Goal: Transaction & Acquisition: Book appointment/travel/reservation

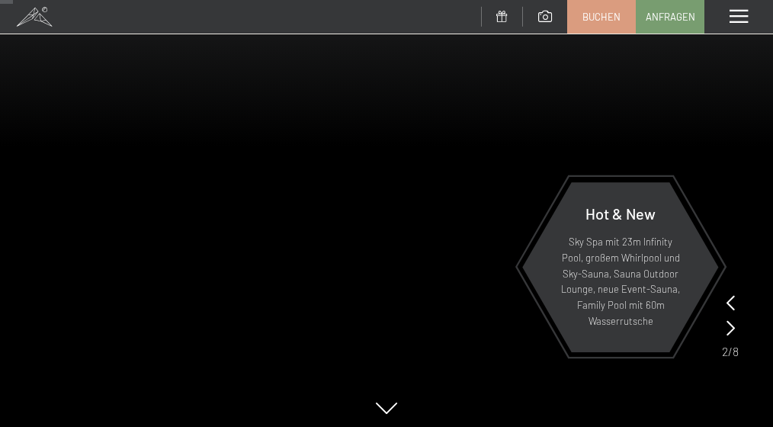
scroll to position [128, 0]
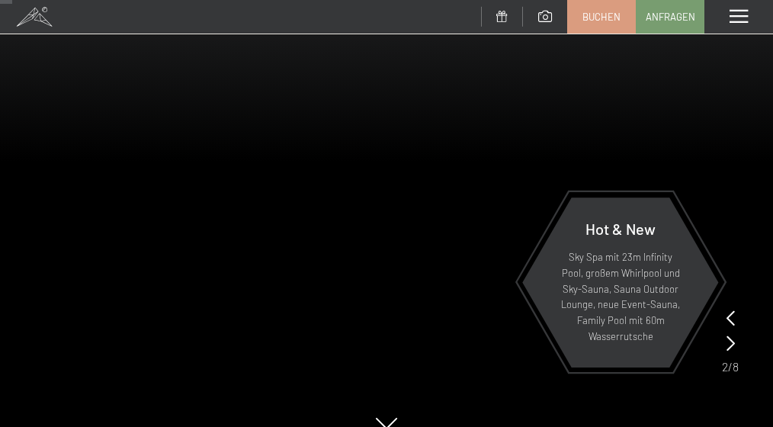
click at [736, 345] on div at bounding box center [730, 333] width 17 height 50
click at [730, 345] on icon at bounding box center [731, 343] width 8 height 15
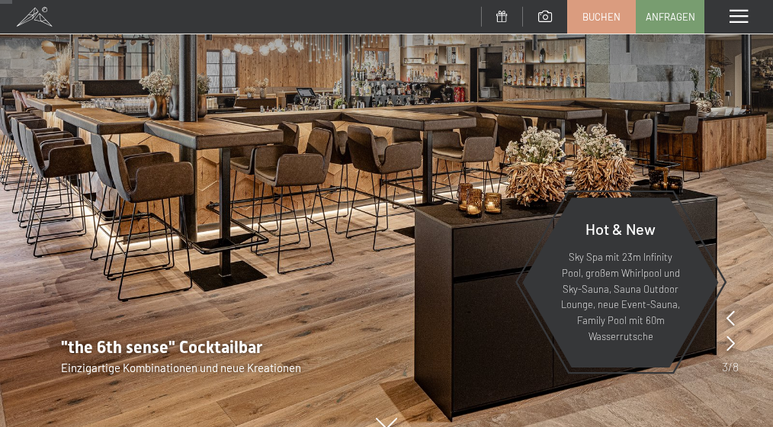
click at [730, 345] on icon at bounding box center [731, 343] width 8 height 15
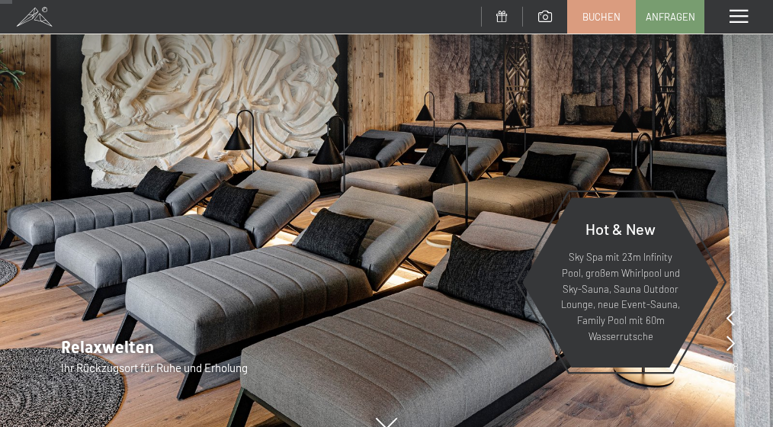
click at [730, 345] on icon at bounding box center [731, 343] width 8 height 15
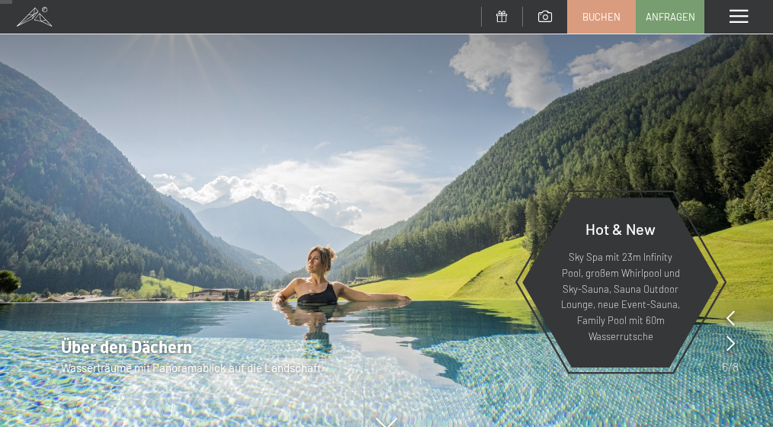
click at [732, 341] on icon at bounding box center [731, 343] width 8 height 15
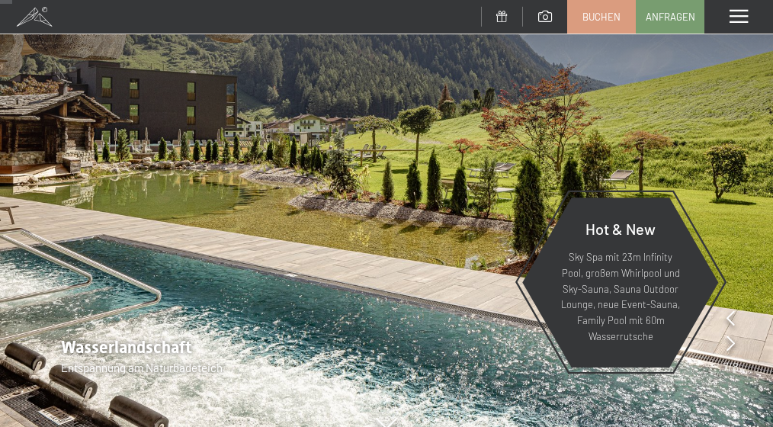
click at [733, 341] on icon at bounding box center [731, 343] width 8 height 15
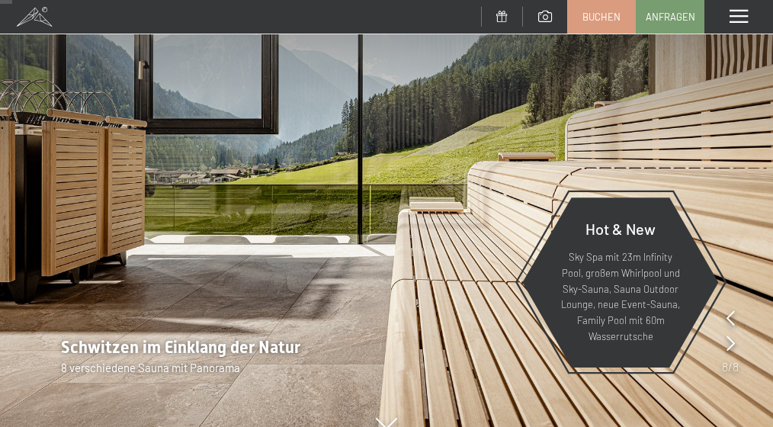
click at [733, 341] on icon at bounding box center [731, 343] width 8 height 15
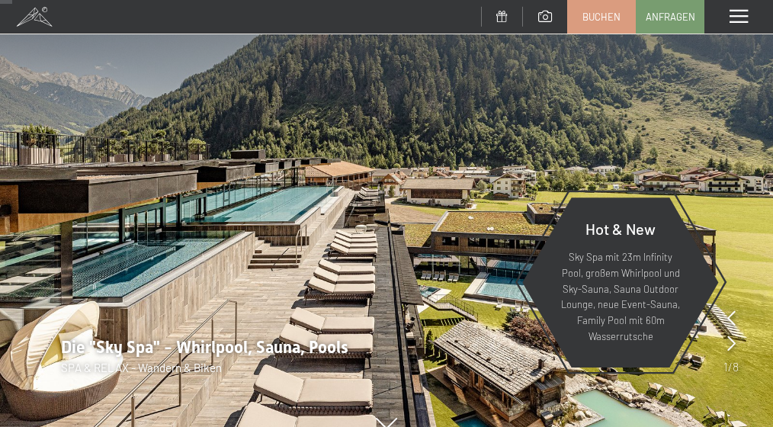
click at [733, 341] on icon at bounding box center [732, 343] width 8 height 15
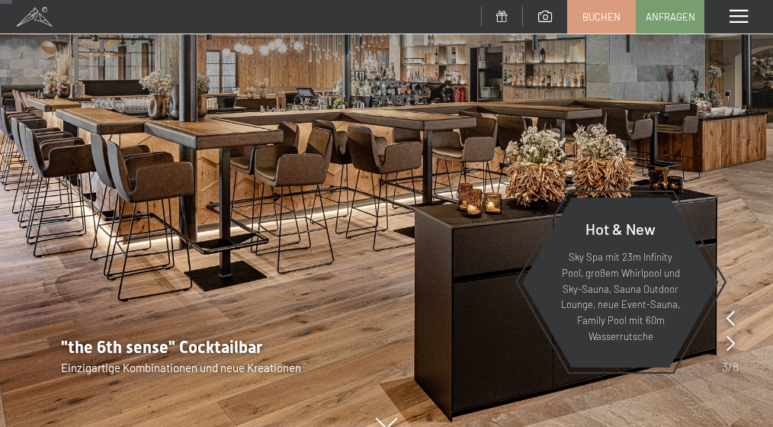
click at [732, 343] on icon at bounding box center [731, 343] width 8 height 15
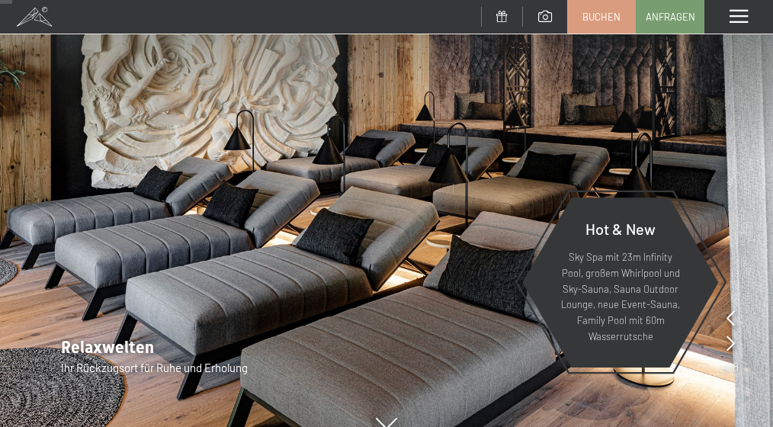
click at [732, 343] on icon at bounding box center [731, 343] width 8 height 15
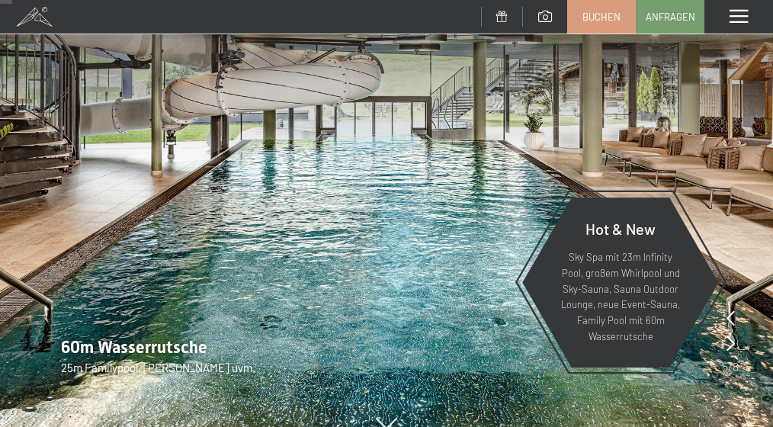
click at [732, 343] on icon at bounding box center [731, 343] width 8 height 15
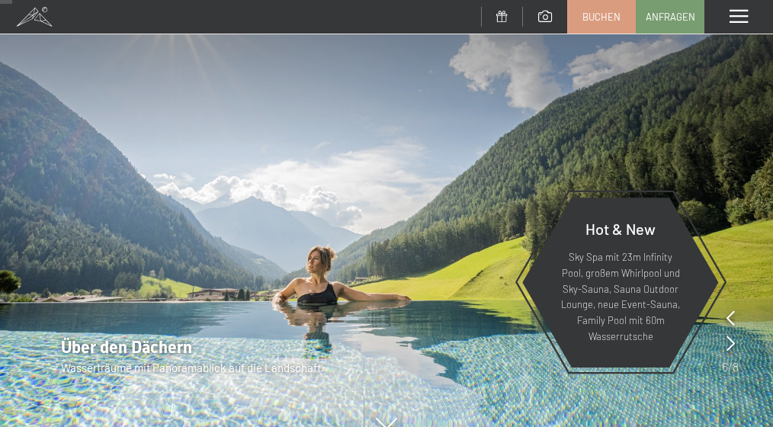
click at [732, 342] on icon at bounding box center [731, 343] width 8 height 15
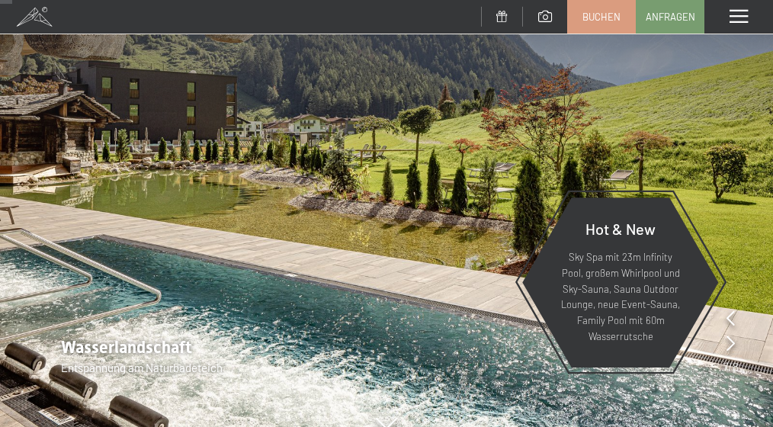
click at [732, 342] on icon at bounding box center [731, 343] width 8 height 15
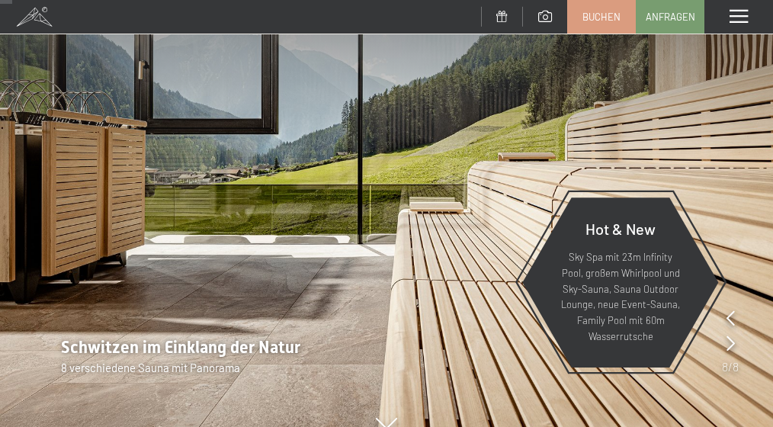
click at [732, 343] on icon at bounding box center [731, 343] width 8 height 15
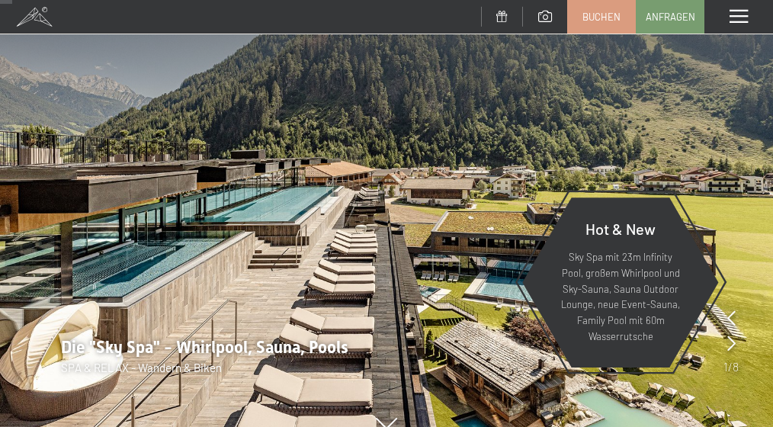
click at [732, 342] on icon at bounding box center [732, 343] width 8 height 15
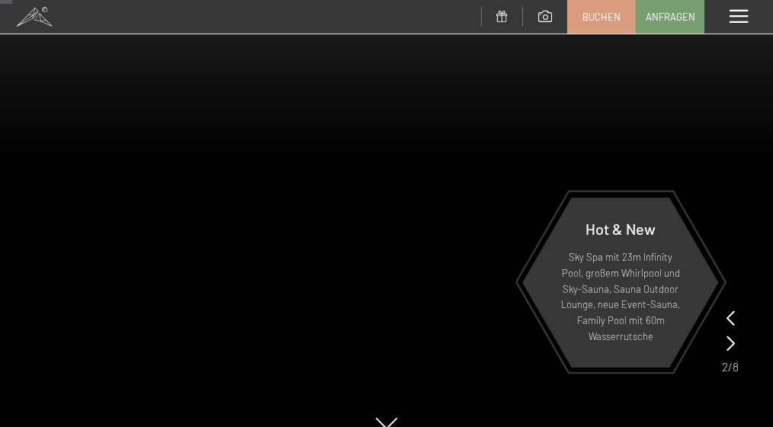
click at [732, 342] on icon at bounding box center [731, 343] width 8 height 15
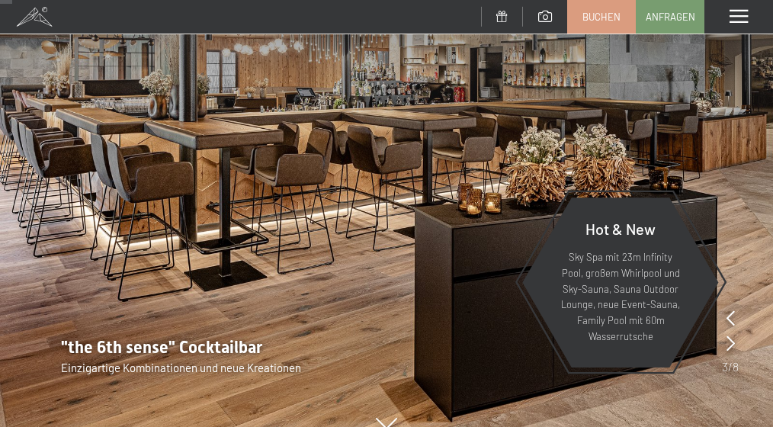
click at [732, 342] on icon at bounding box center [731, 343] width 8 height 15
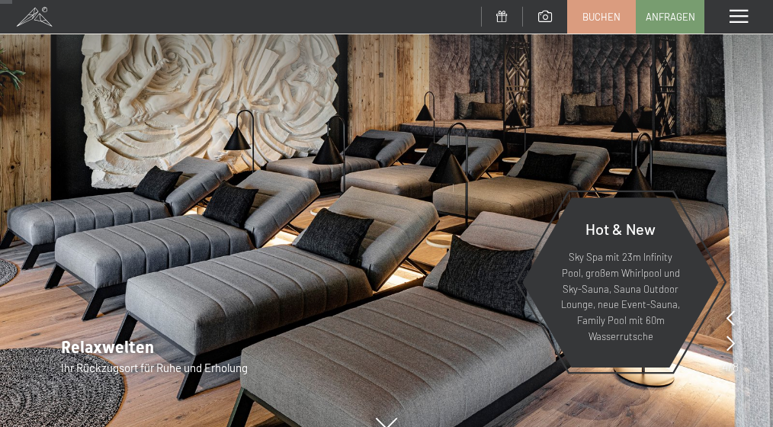
click at [732, 342] on icon at bounding box center [731, 343] width 8 height 15
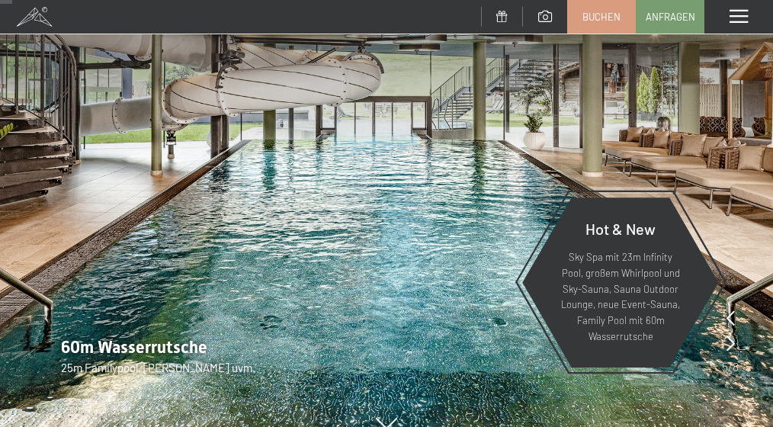
click at [732, 342] on icon at bounding box center [731, 343] width 8 height 15
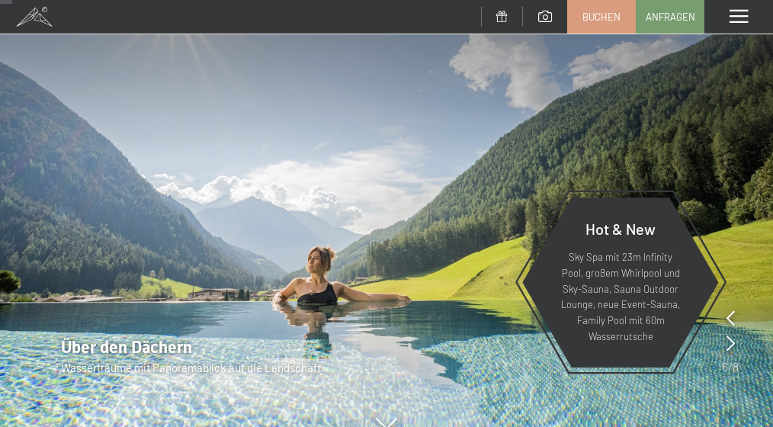
click at [732, 342] on icon at bounding box center [731, 343] width 8 height 15
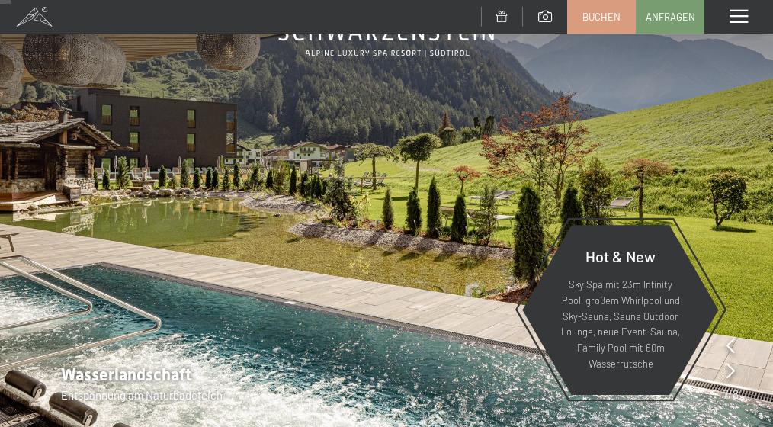
scroll to position [112, 0]
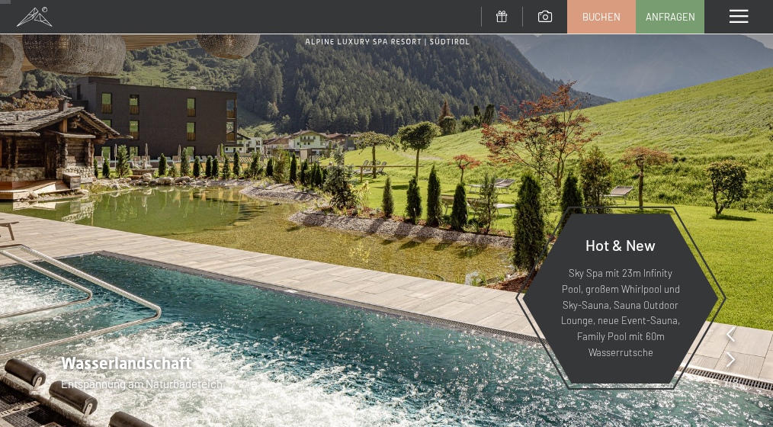
click at [727, 358] on icon at bounding box center [731, 359] width 8 height 15
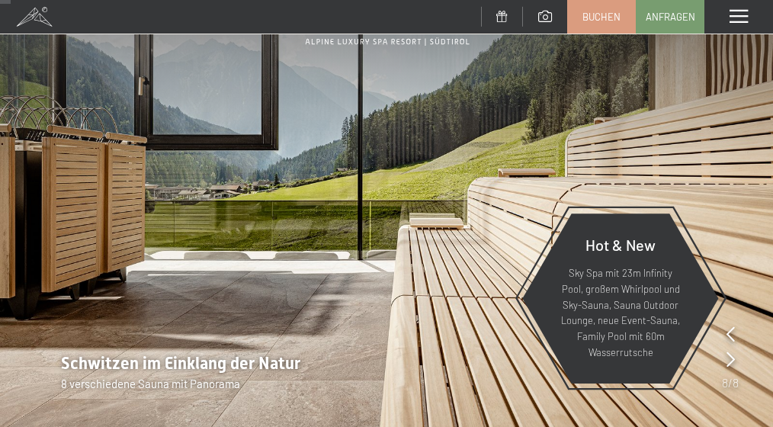
click at [727, 358] on icon at bounding box center [731, 359] width 8 height 15
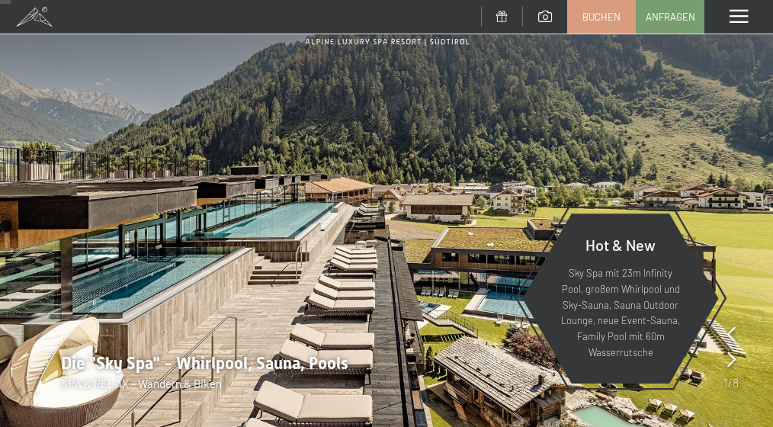
click at [734, 358] on icon at bounding box center [732, 359] width 8 height 15
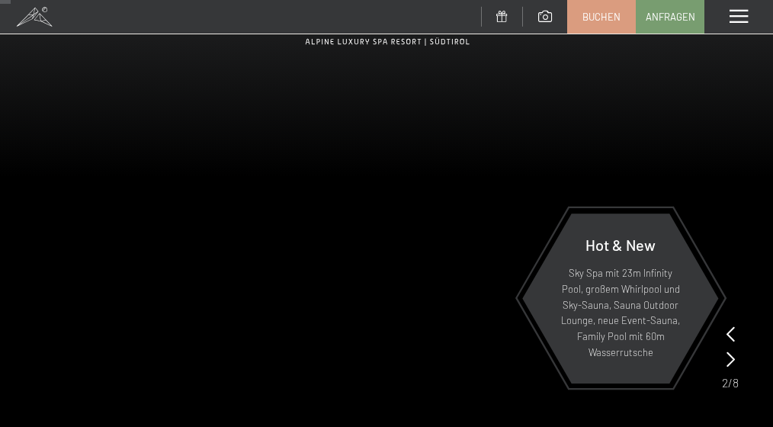
click at [734, 359] on icon at bounding box center [731, 359] width 8 height 15
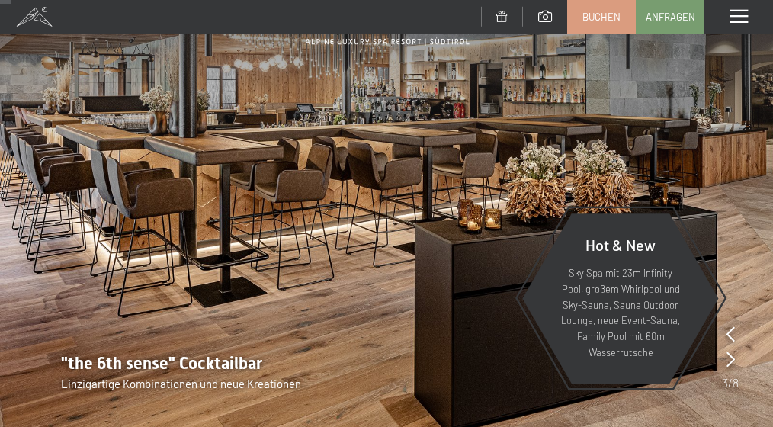
click at [734, 359] on icon at bounding box center [731, 359] width 8 height 15
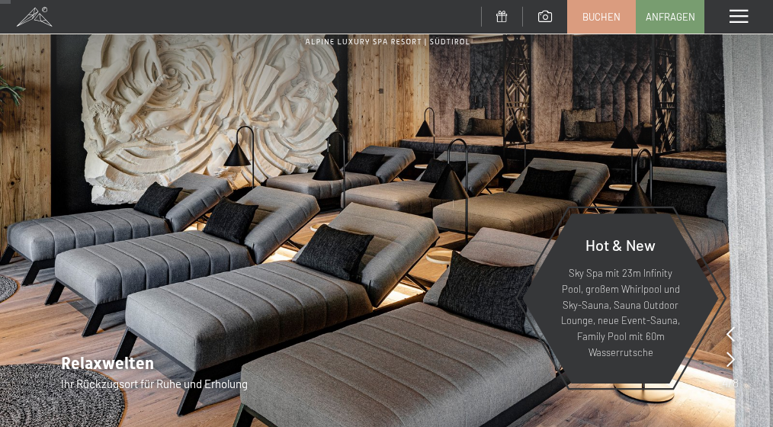
click at [734, 359] on icon at bounding box center [731, 359] width 8 height 15
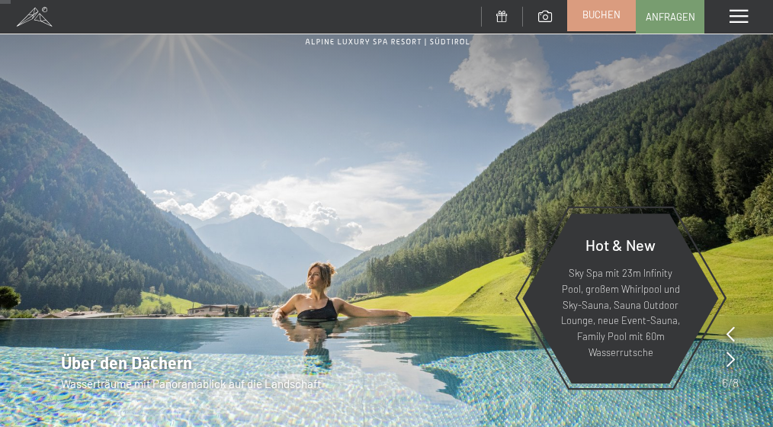
click at [617, 16] on span "Buchen" at bounding box center [602, 15] width 38 height 14
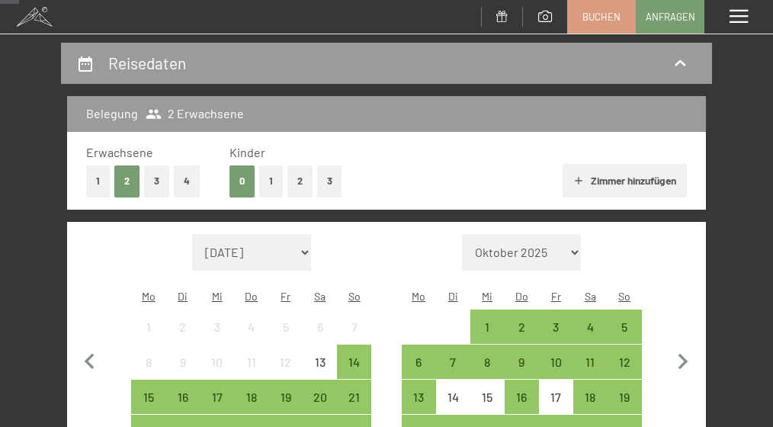
scroll to position [157, 0]
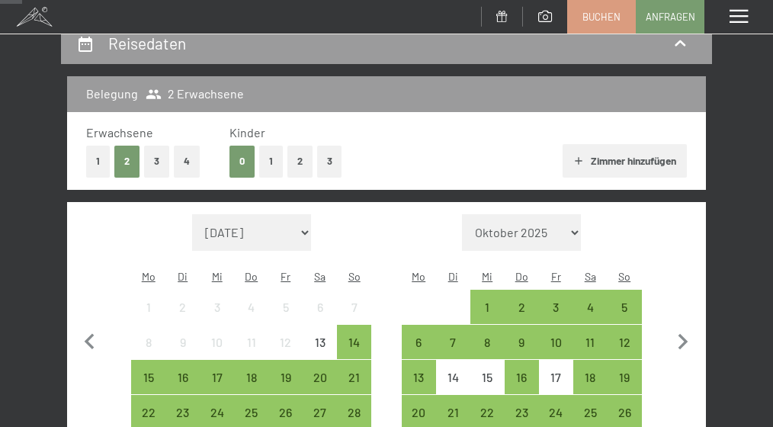
click at [101, 150] on button "1" at bounding box center [98, 161] width 24 height 31
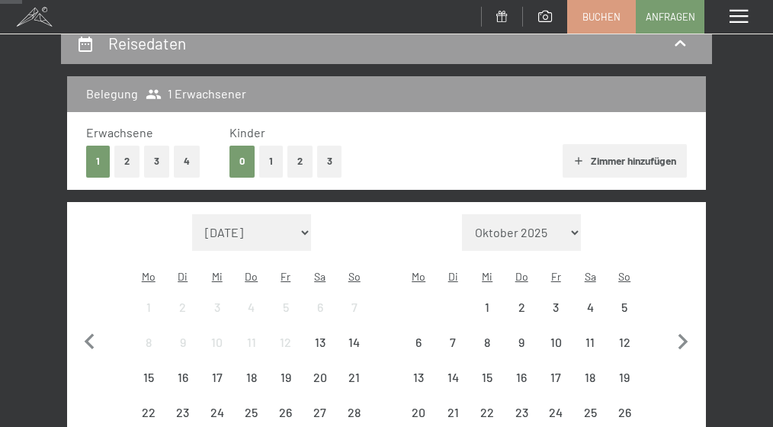
click at [276, 162] on button "1" at bounding box center [271, 161] width 24 height 31
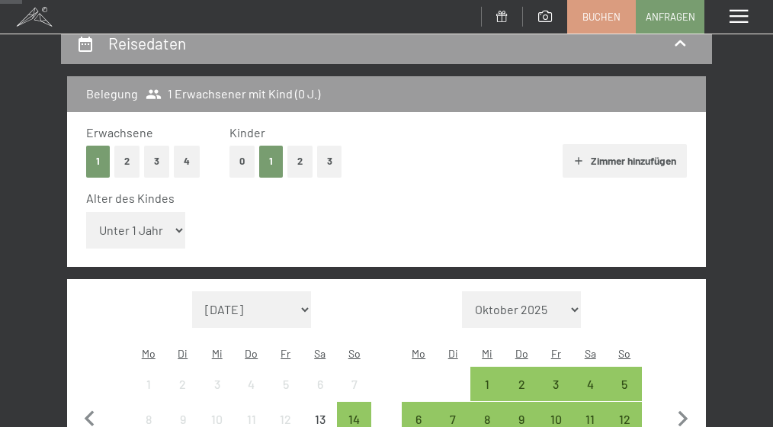
select select "14"
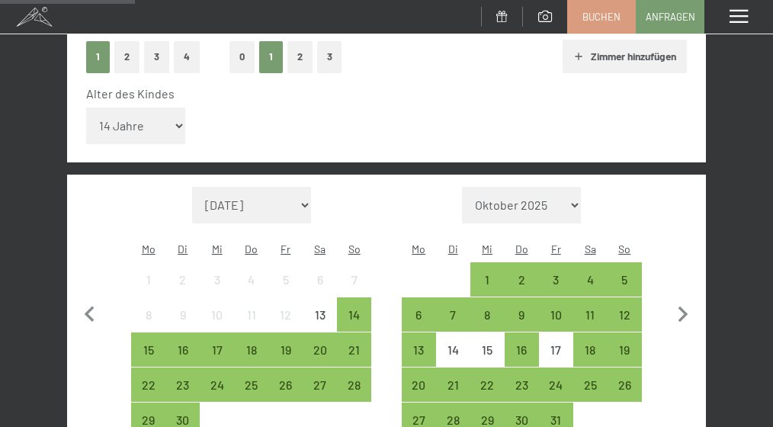
scroll to position [263, 0]
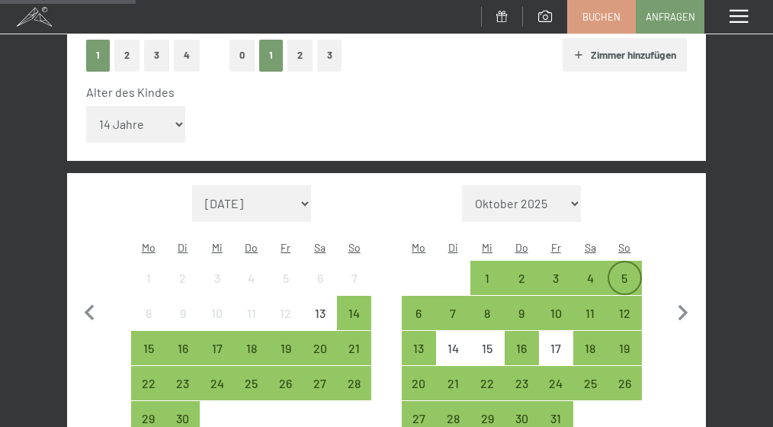
click at [628, 272] on div "5" at bounding box center [624, 287] width 31 height 31
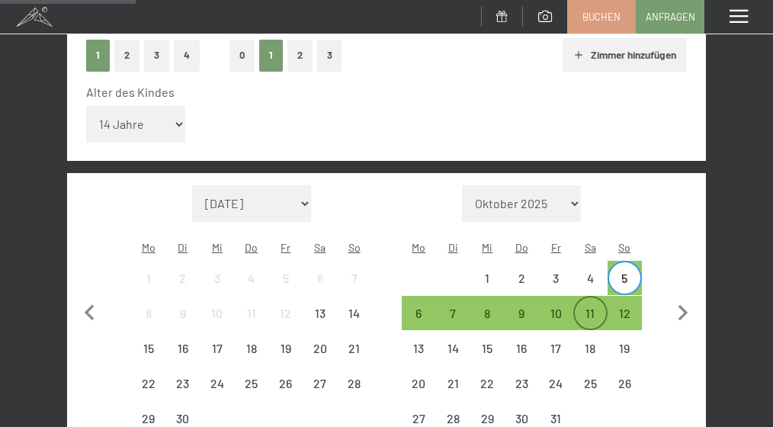
click at [588, 307] on div "11" at bounding box center [590, 322] width 31 height 31
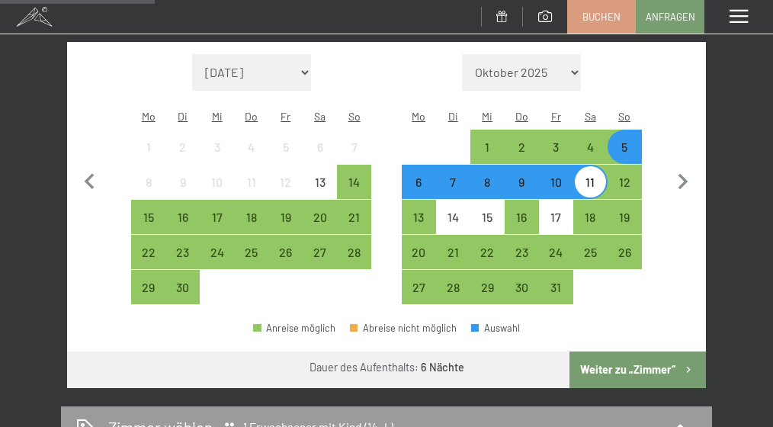
scroll to position [419, 0]
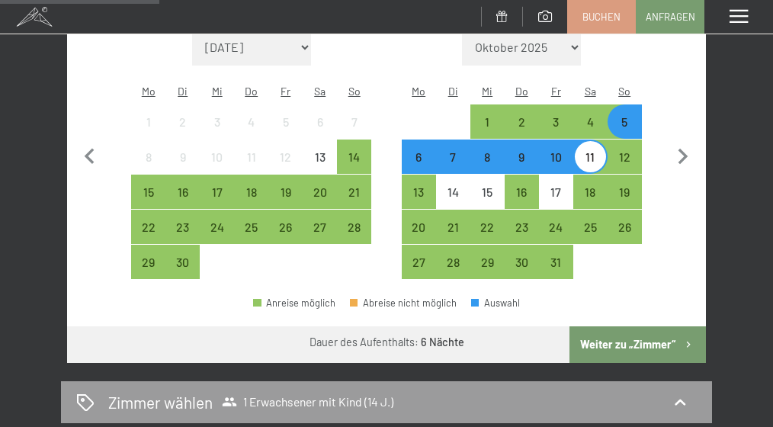
click at [642, 326] on button "Weiter zu „Zimmer“" at bounding box center [638, 344] width 137 height 37
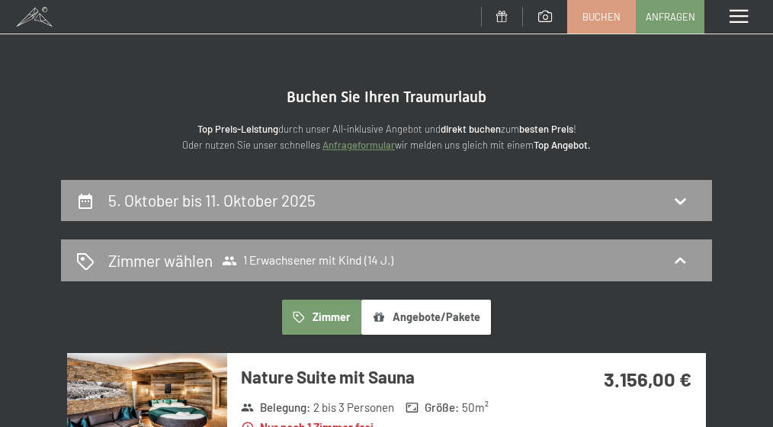
scroll to position [0, 0]
